Goal: Check status: Check status

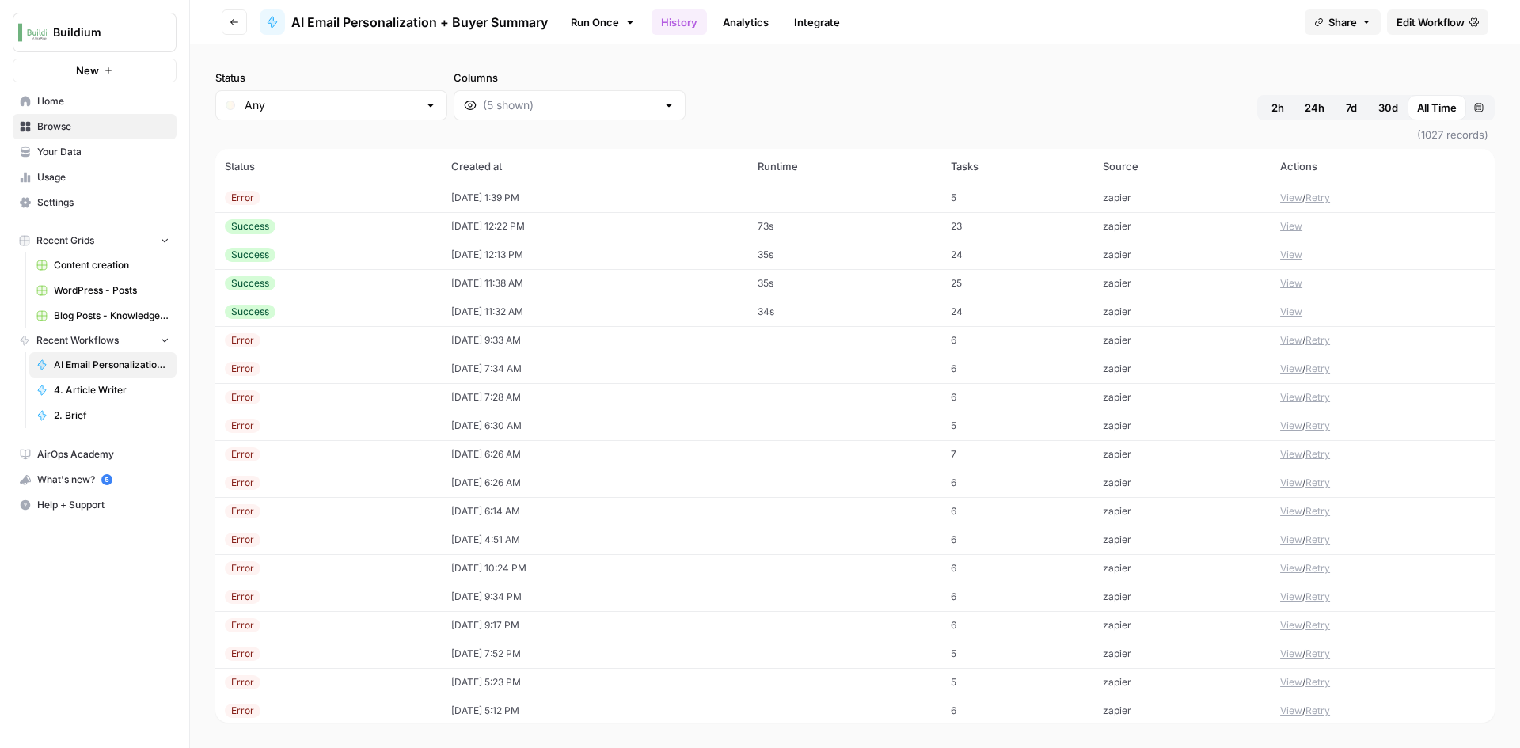
click at [1287, 196] on button "View" at bounding box center [1291, 198] width 22 height 14
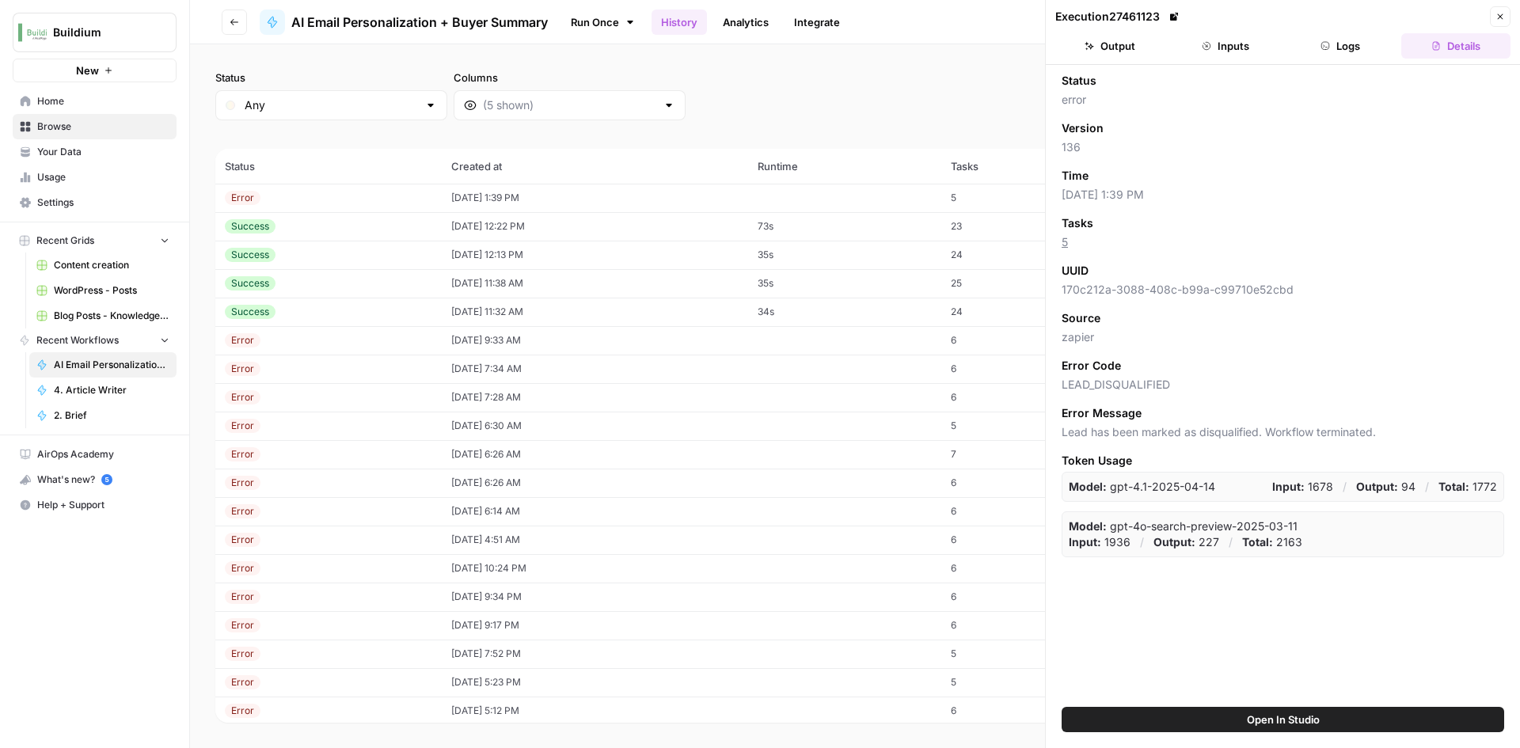
click at [1230, 49] on button "Inputs" at bounding box center [1225, 45] width 109 height 25
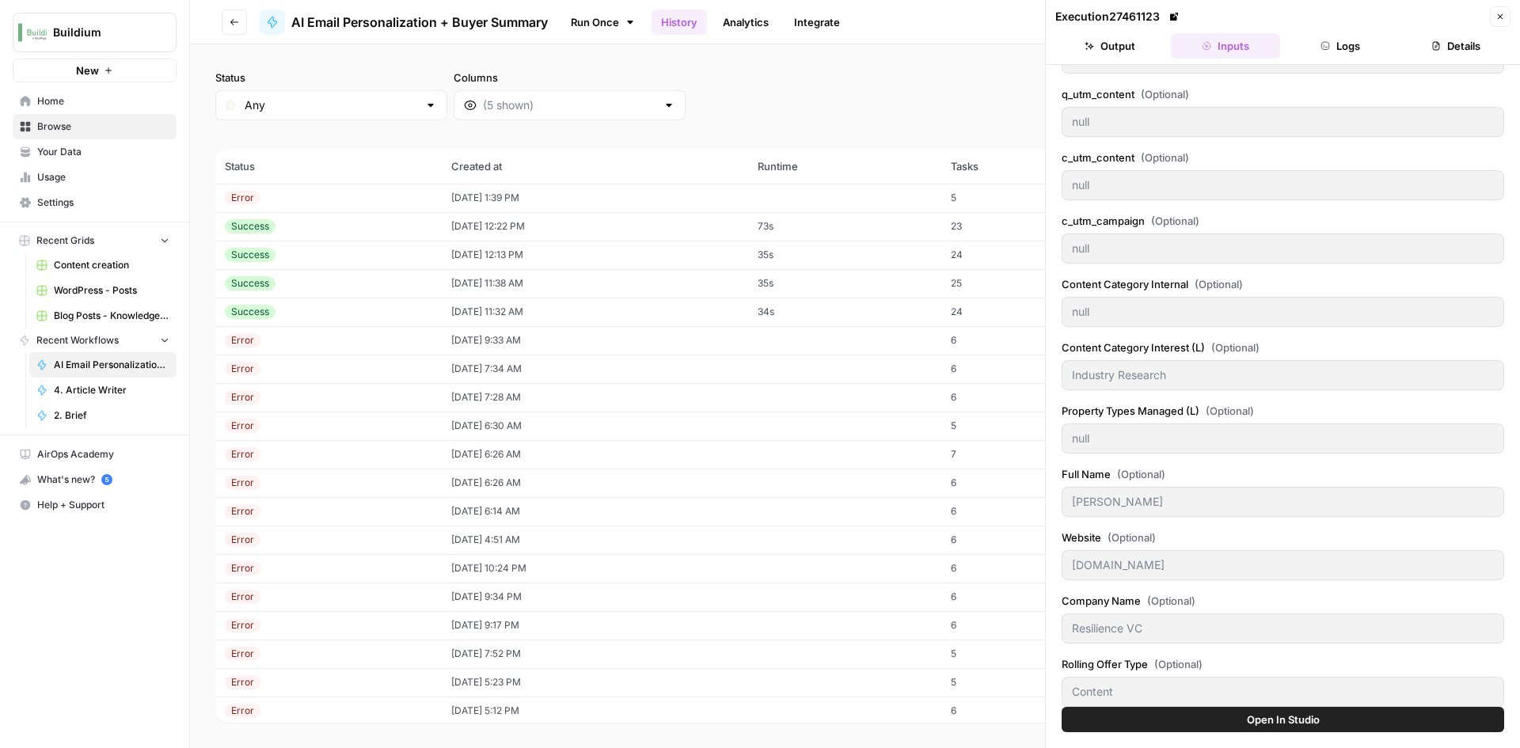
scroll to position [698, 0]
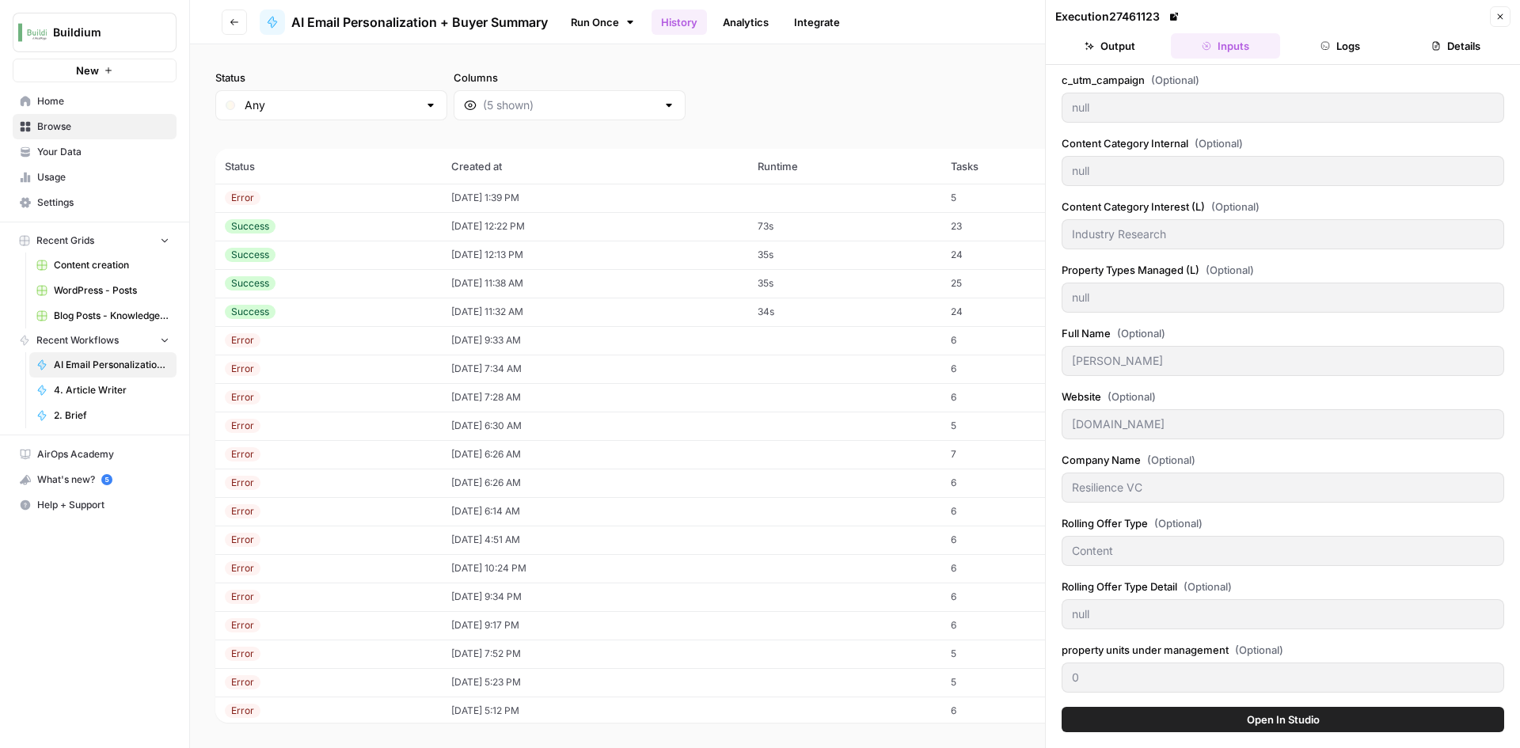
click at [1124, 44] on button "Output" at bounding box center [1109, 45] width 109 height 25
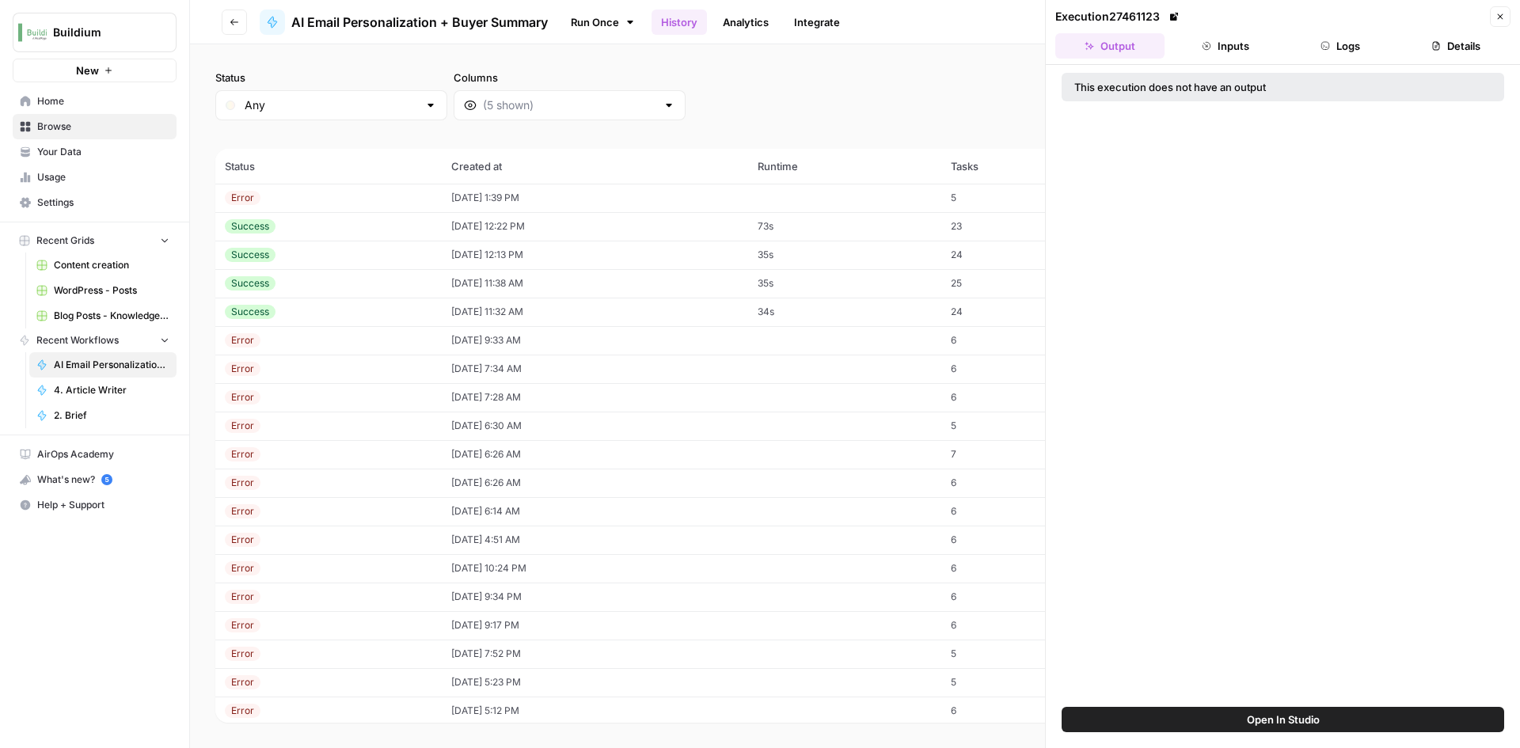
scroll to position [0, 0]
click at [1340, 40] on button "Logs" at bounding box center [1341, 45] width 109 height 25
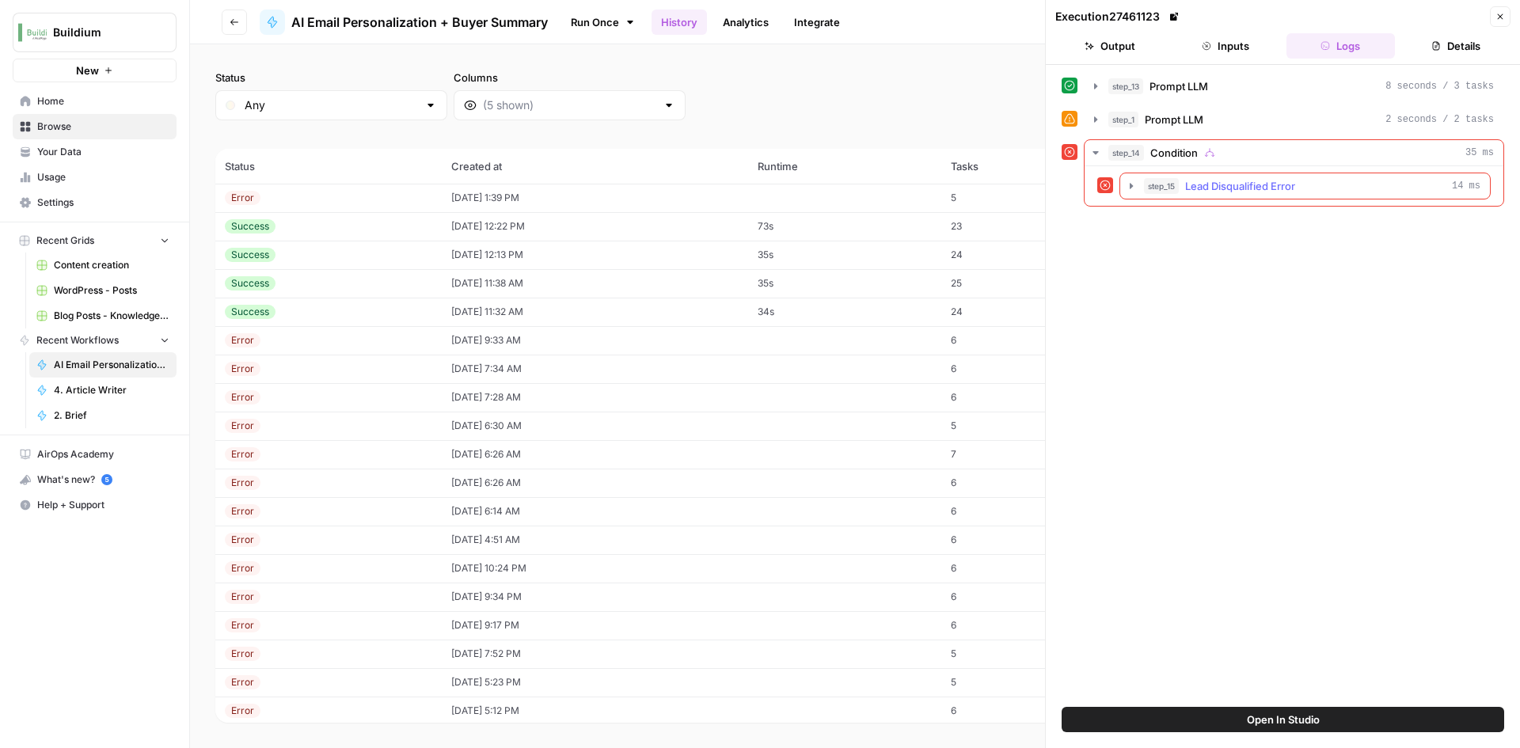
click at [1127, 186] on icon "button" at bounding box center [1131, 186] width 13 height 13
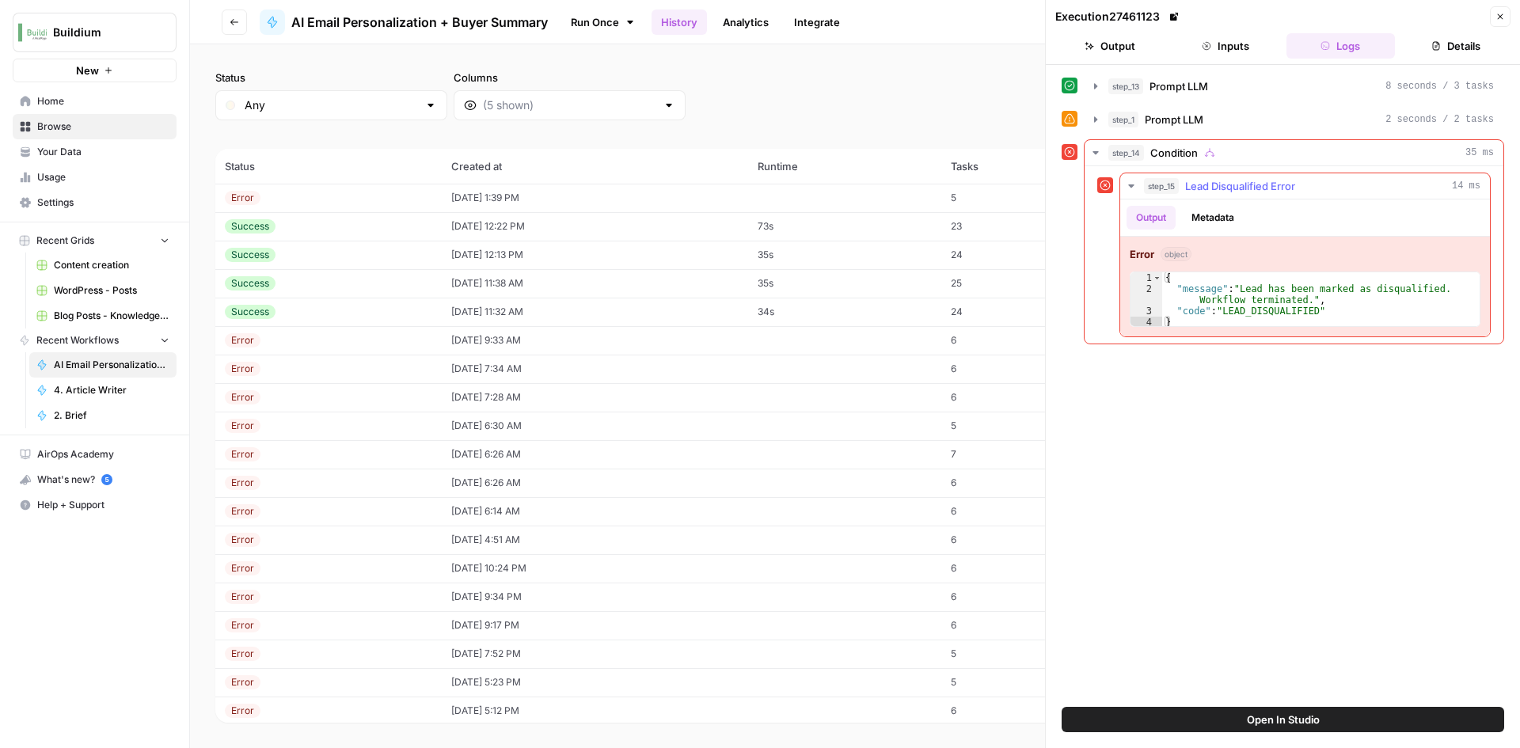
click at [1130, 188] on icon "button" at bounding box center [1131, 186] width 13 height 13
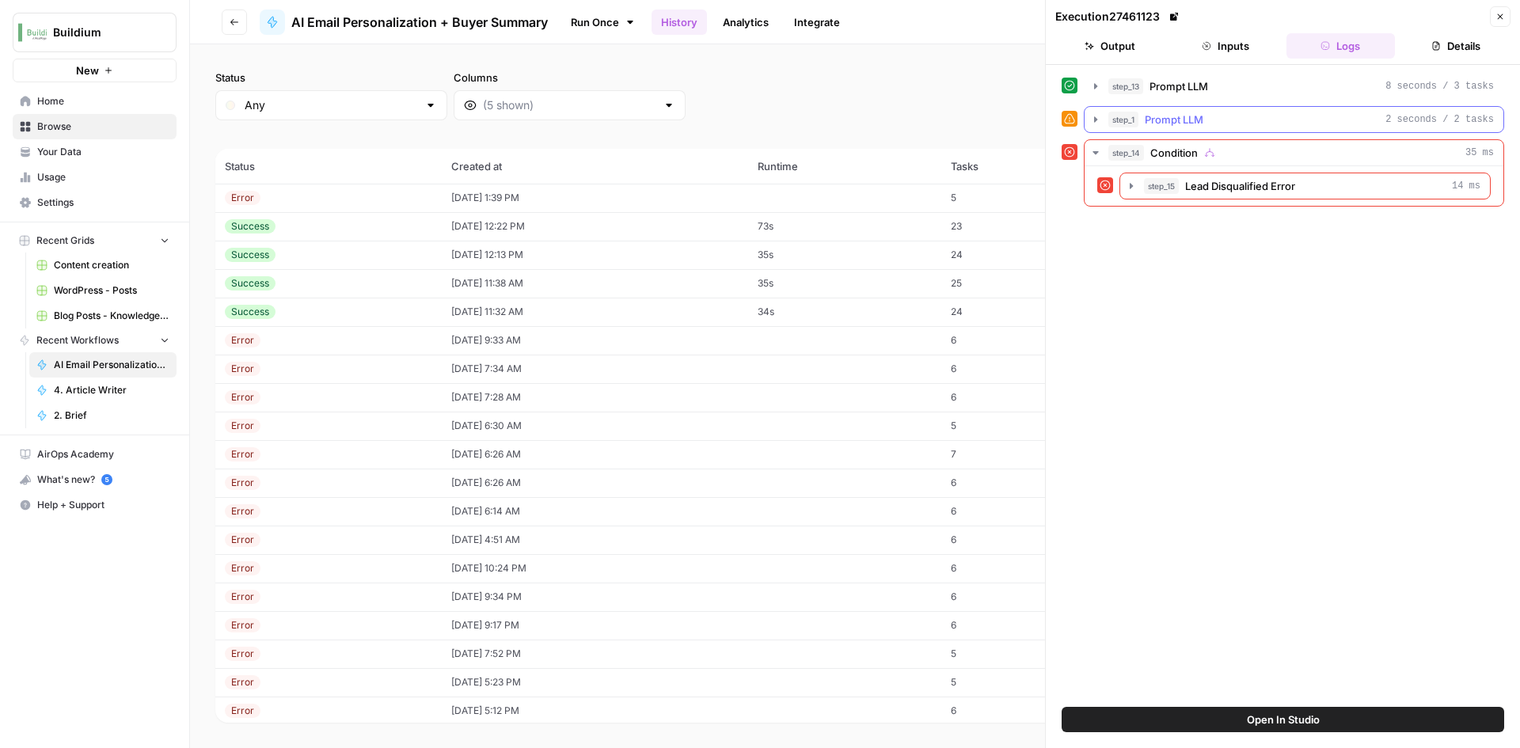
click at [1092, 123] on icon "button" at bounding box center [1095, 119] width 13 height 13
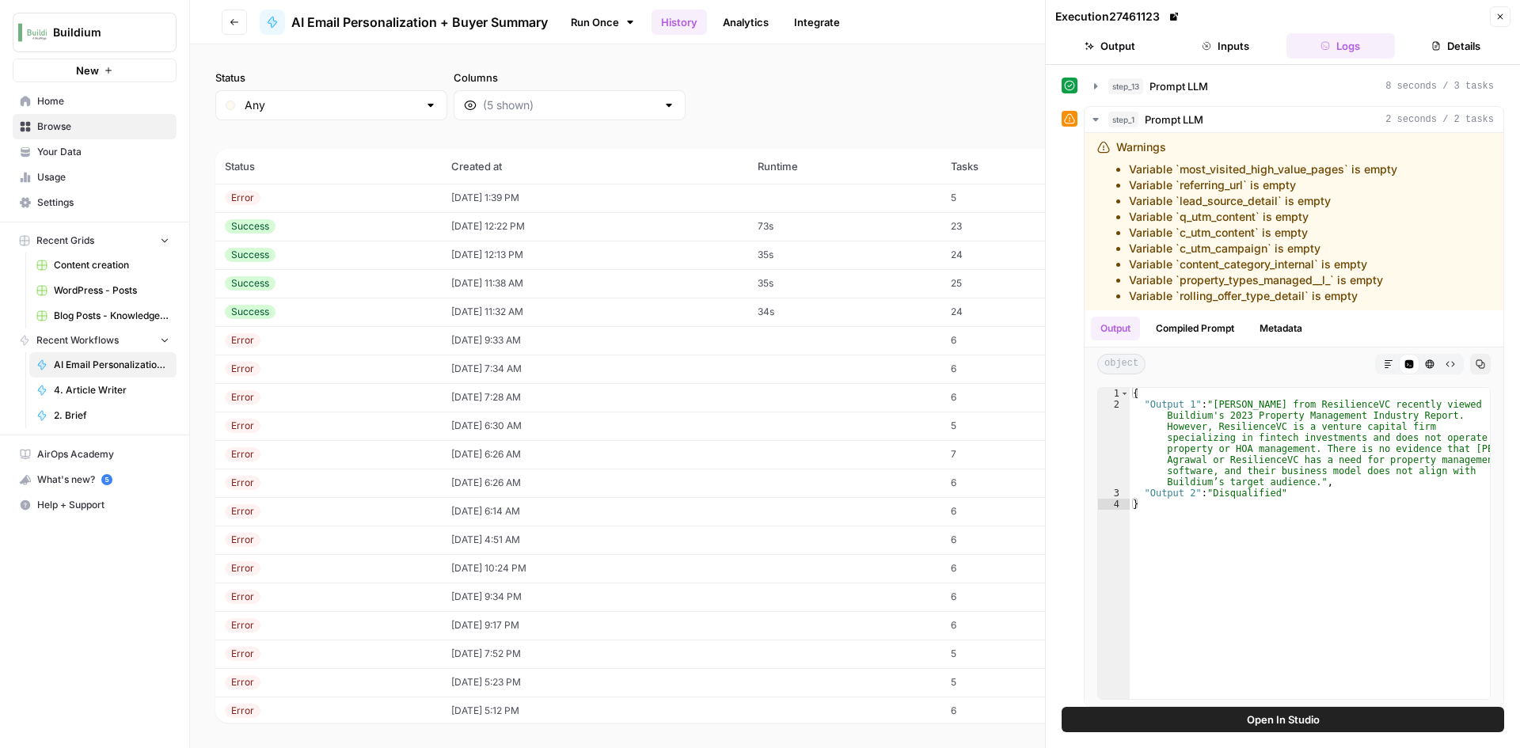
click at [1507, 21] on button "Close" at bounding box center [1500, 16] width 21 height 21
